Goal: Check status: Check status

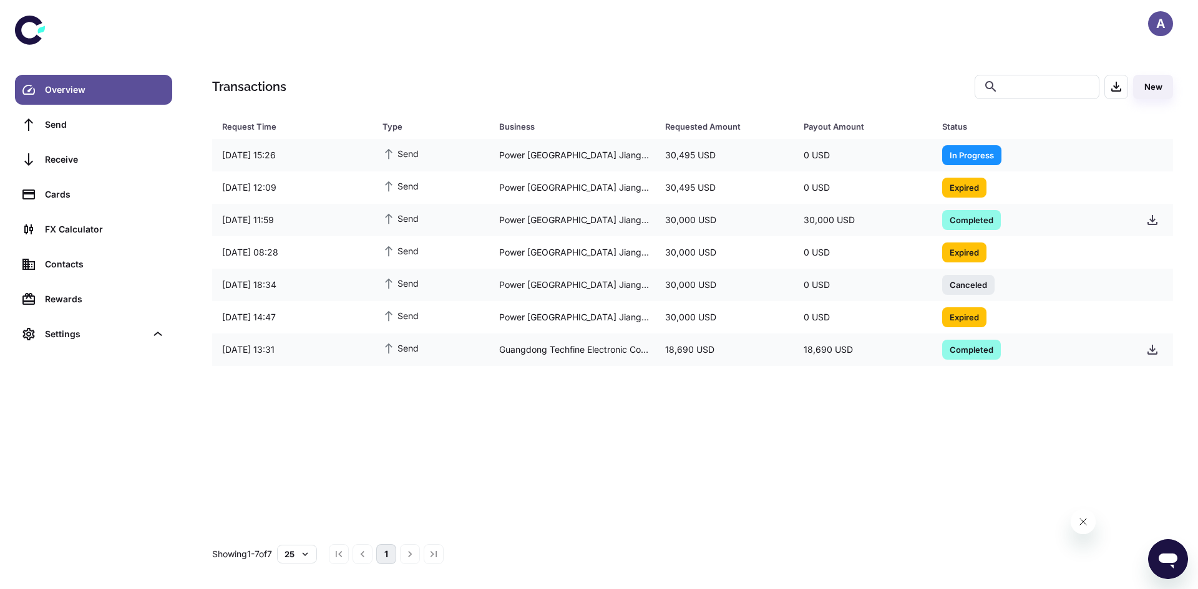
click at [36, 21] on icon at bounding box center [28, 30] width 27 height 29
click at [978, 153] on span "In Progress" at bounding box center [971, 154] width 59 height 12
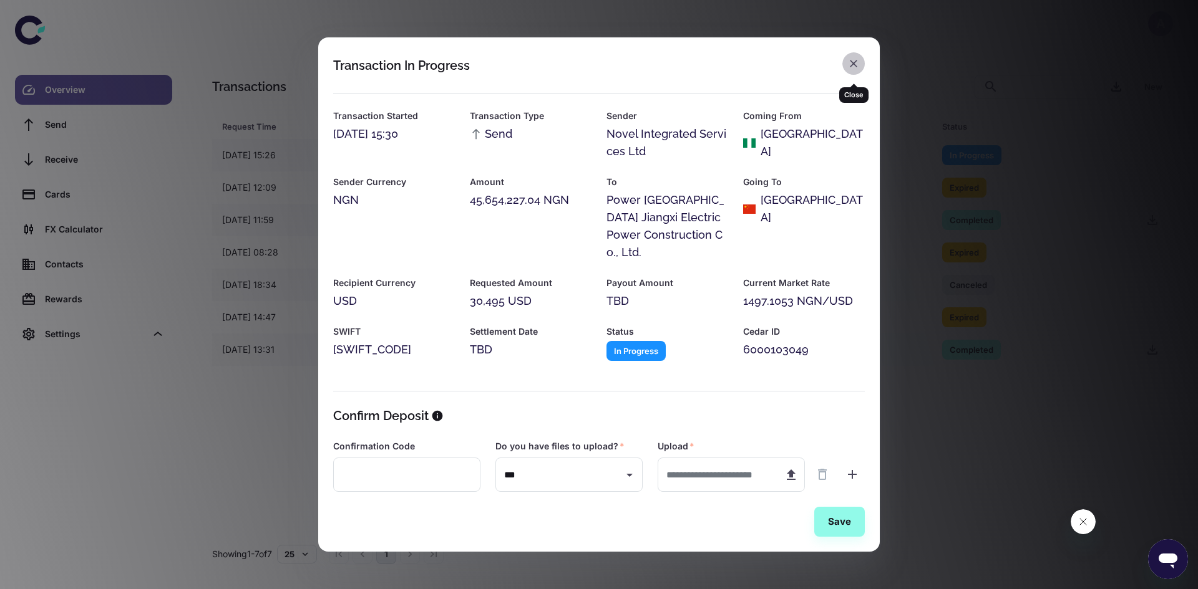
click at [857, 70] on icon "button" at bounding box center [853, 63] width 12 height 12
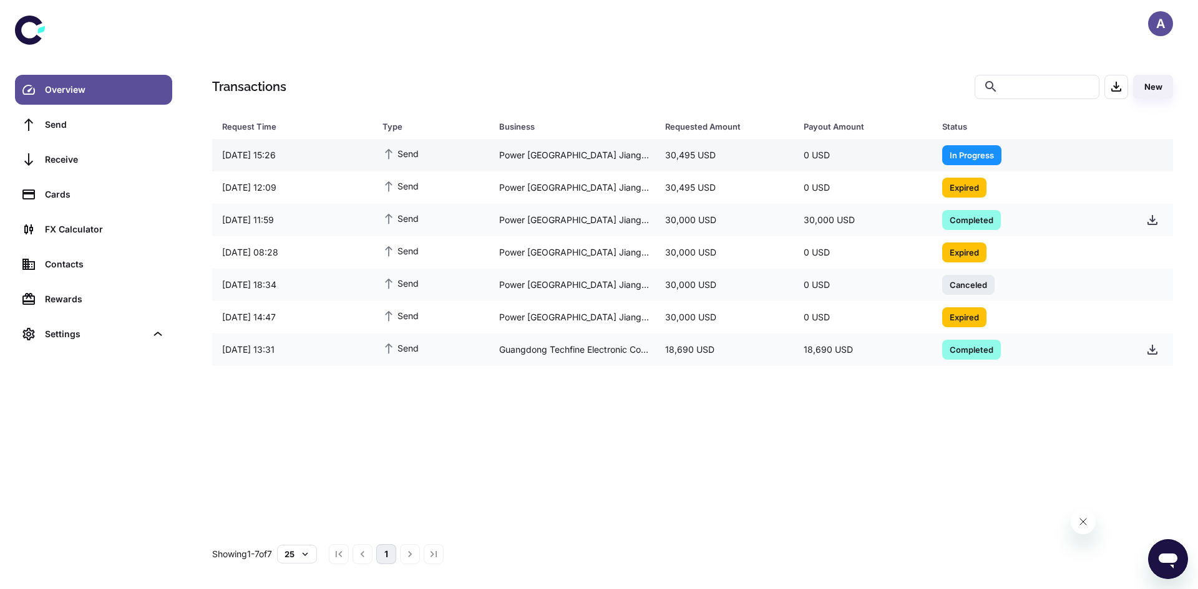
click at [959, 149] on span "In Progress" at bounding box center [971, 154] width 59 height 12
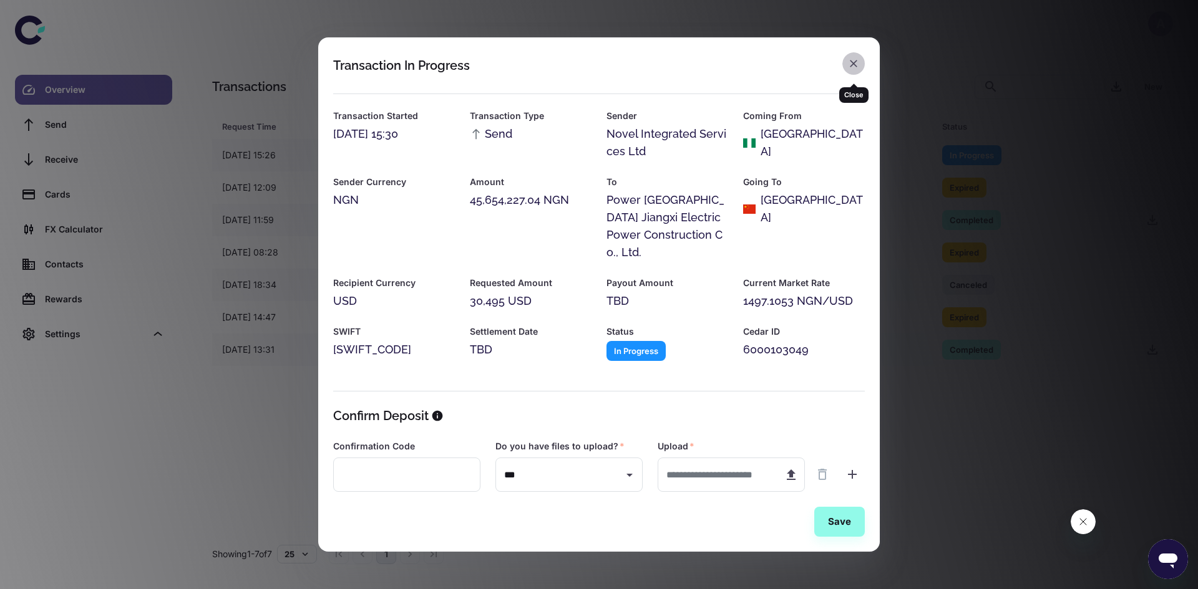
click at [851, 67] on icon "button" at bounding box center [852, 63] width 7 height 7
